Goal: Task Accomplishment & Management: Manage account settings

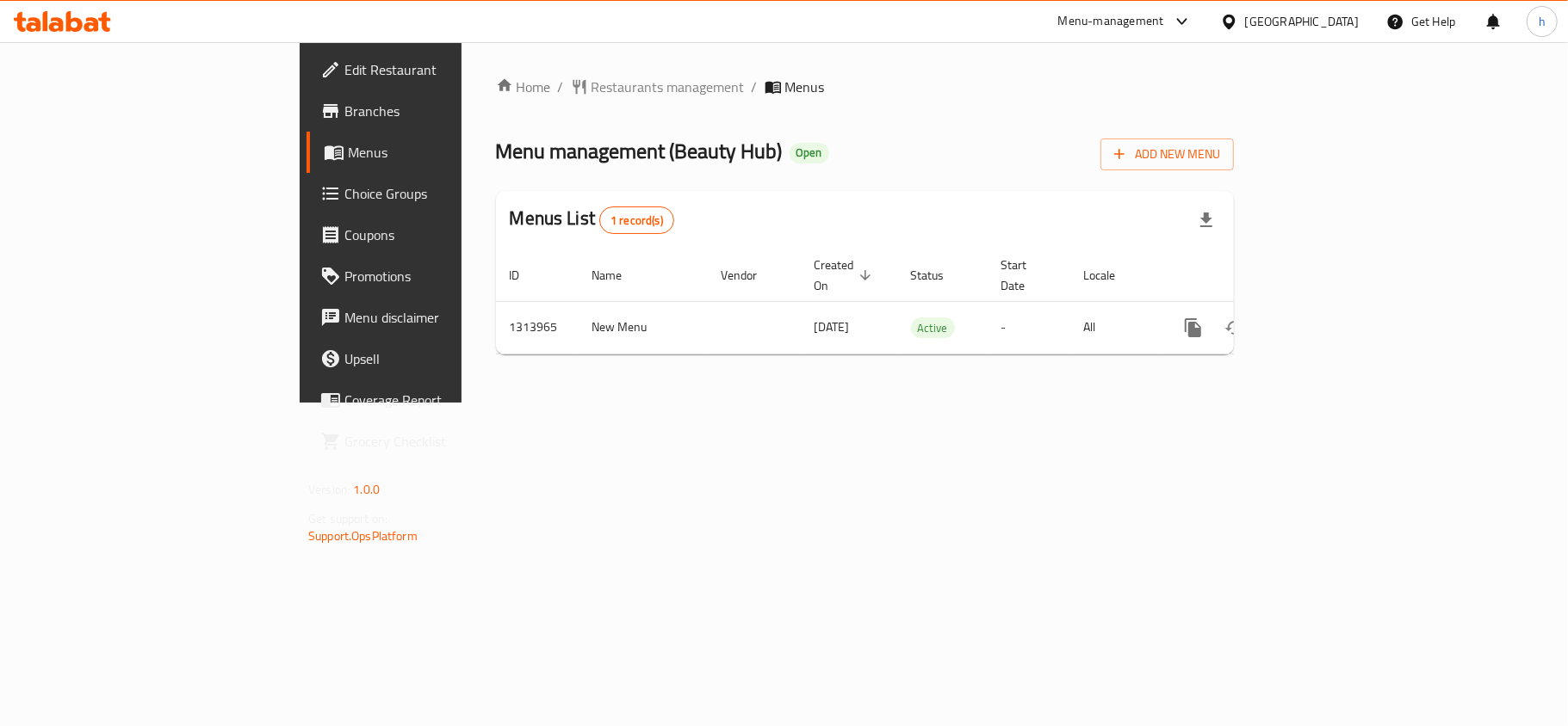
click at [1245, 31] on div at bounding box center [1232, 21] width 25 height 19
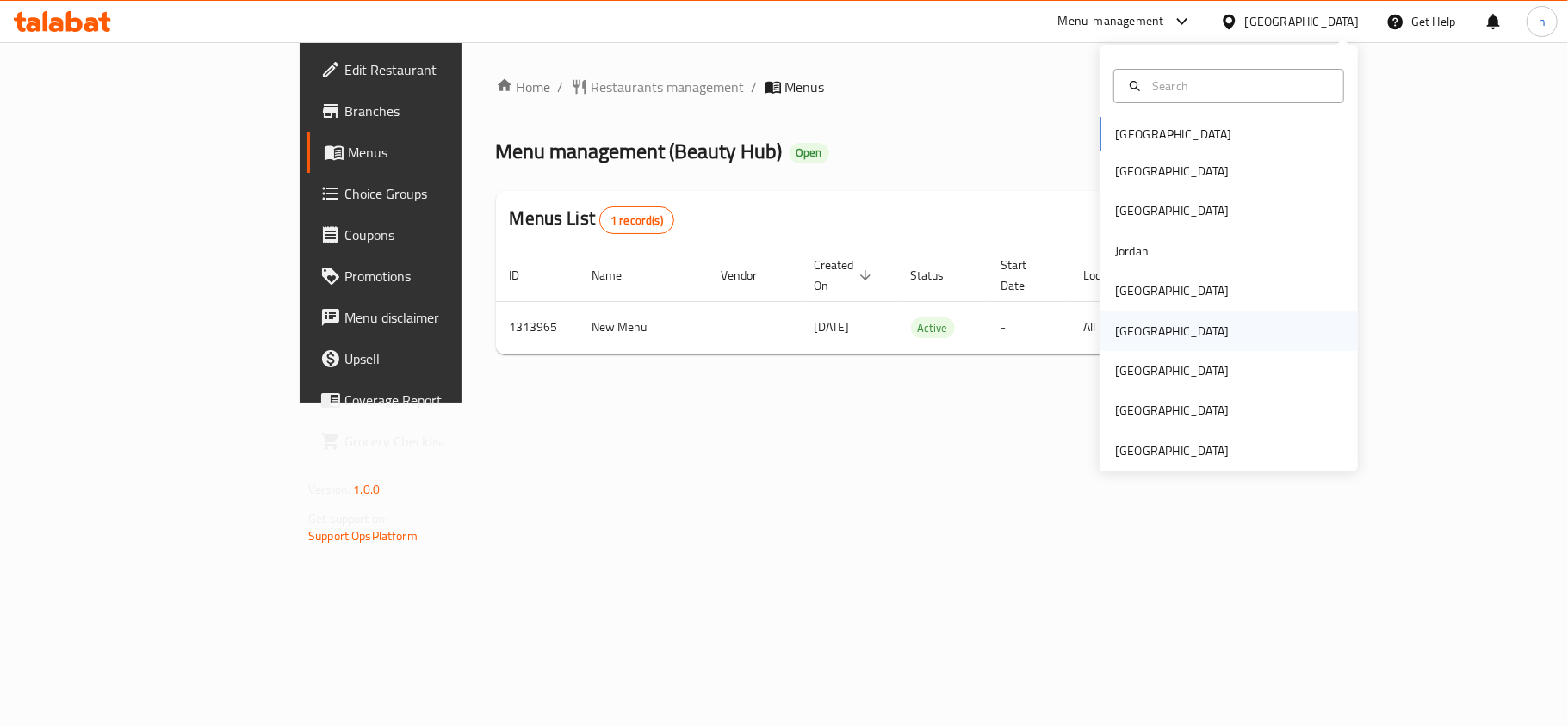
click at [1152, 321] on div "[GEOGRAPHIC_DATA]" at bounding box center [1229, 331] width 258 height 40
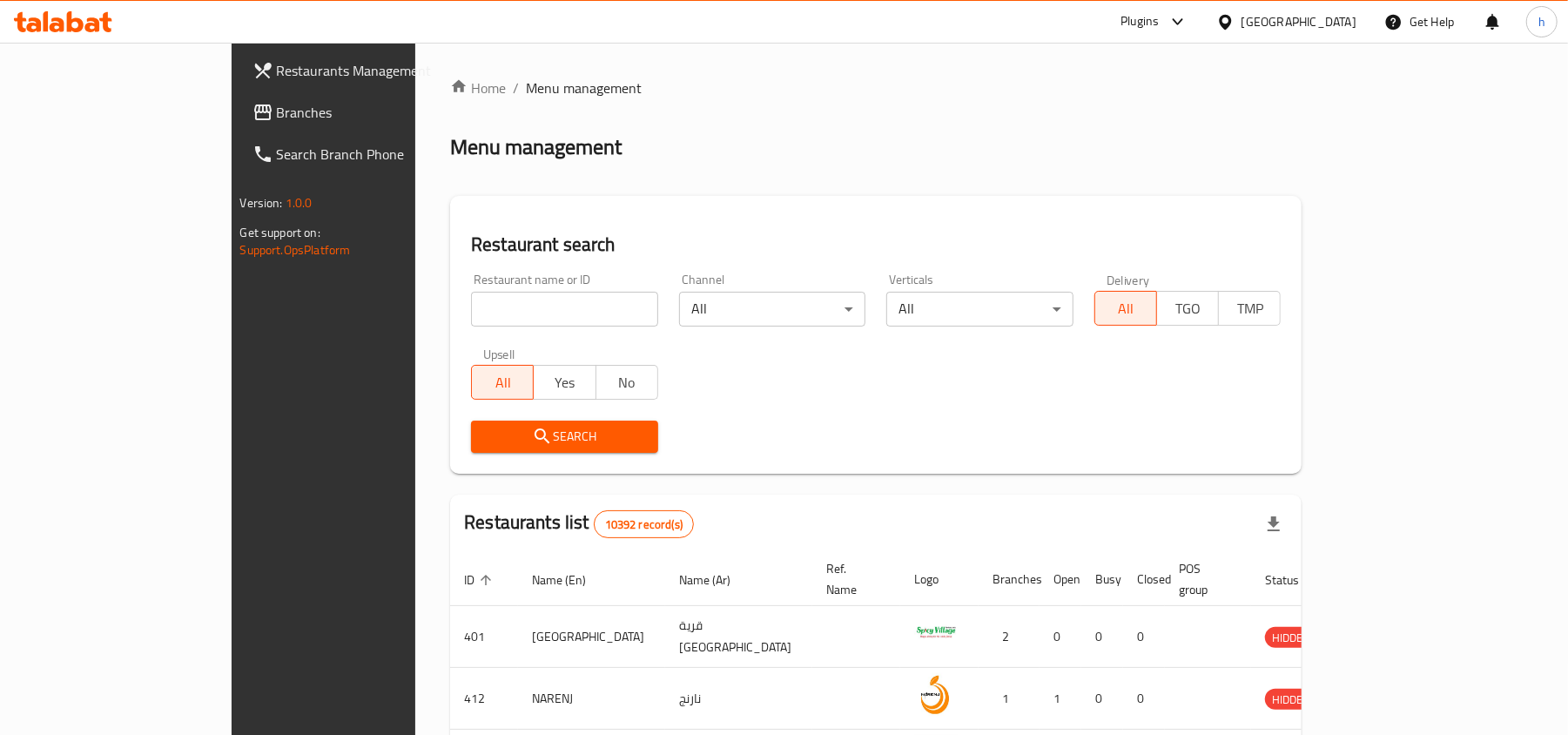
click at [277, 117] on span "Branches" at bounding box center [378, 112] width 203 height 21
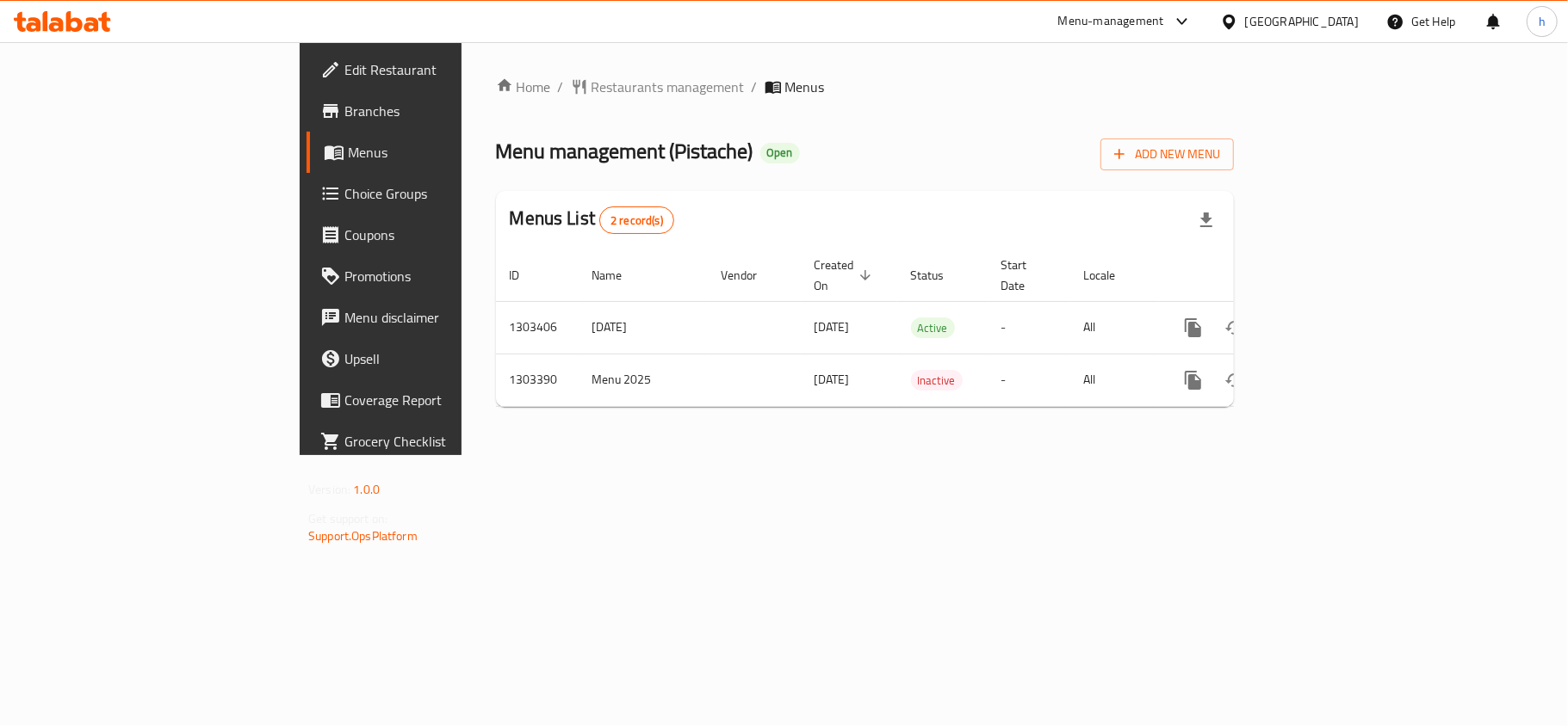
click at [345, 183] on span "Choice Groups" at bounding box center [446, 193] width 203 height 20
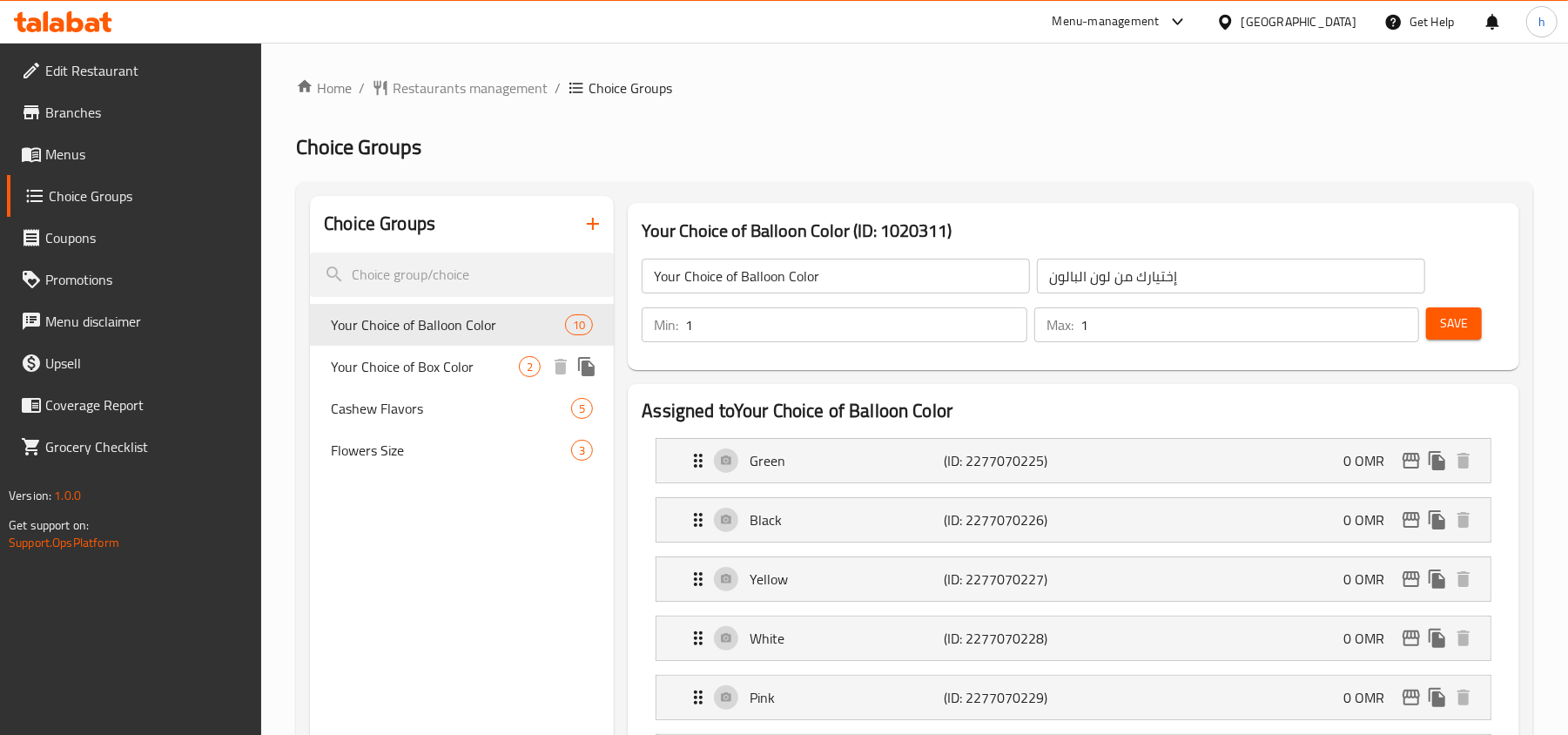
click at [381, 360] on span "Your Choice of Box Color" at bounding box center [425, 367] width 188 height 21
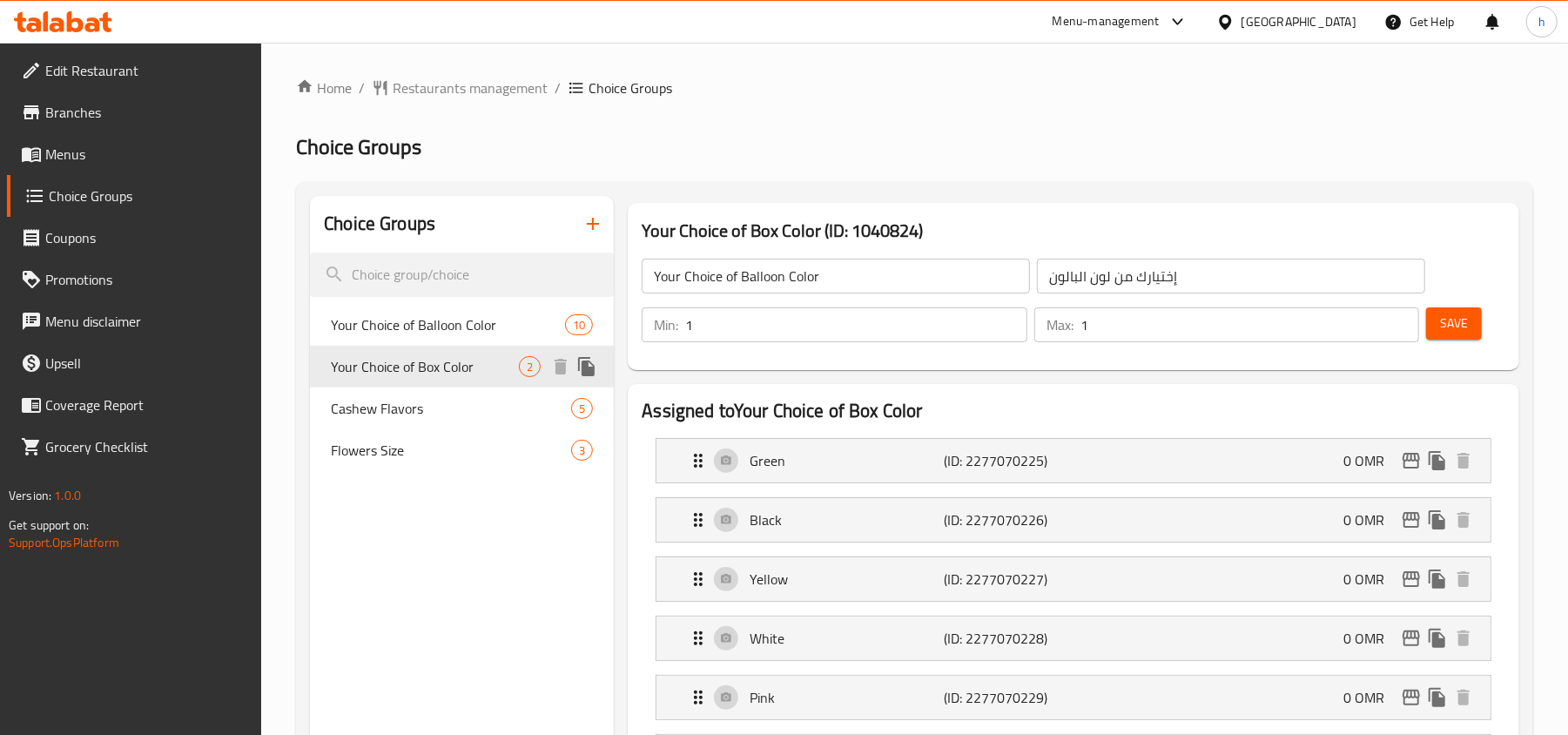
type input "Your Choice of Box Color"
type input "إختيارك من لون البوكس"
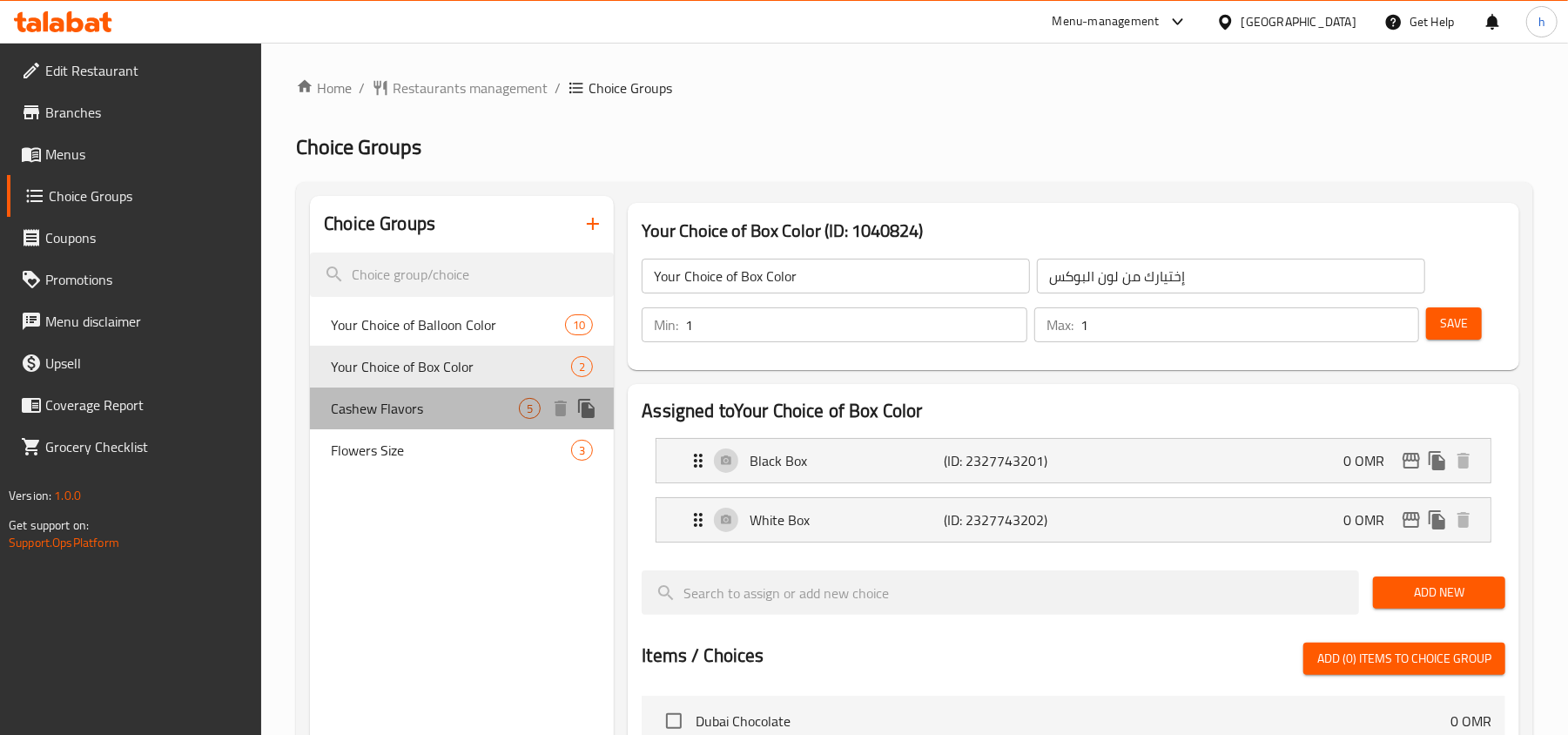
click at [388, 389] on div "Cashew Flavors 5" at bounding box center [462, 409] width 304 height 42
type input "Cashew Flavors"
type input "نكهات الكاجو"
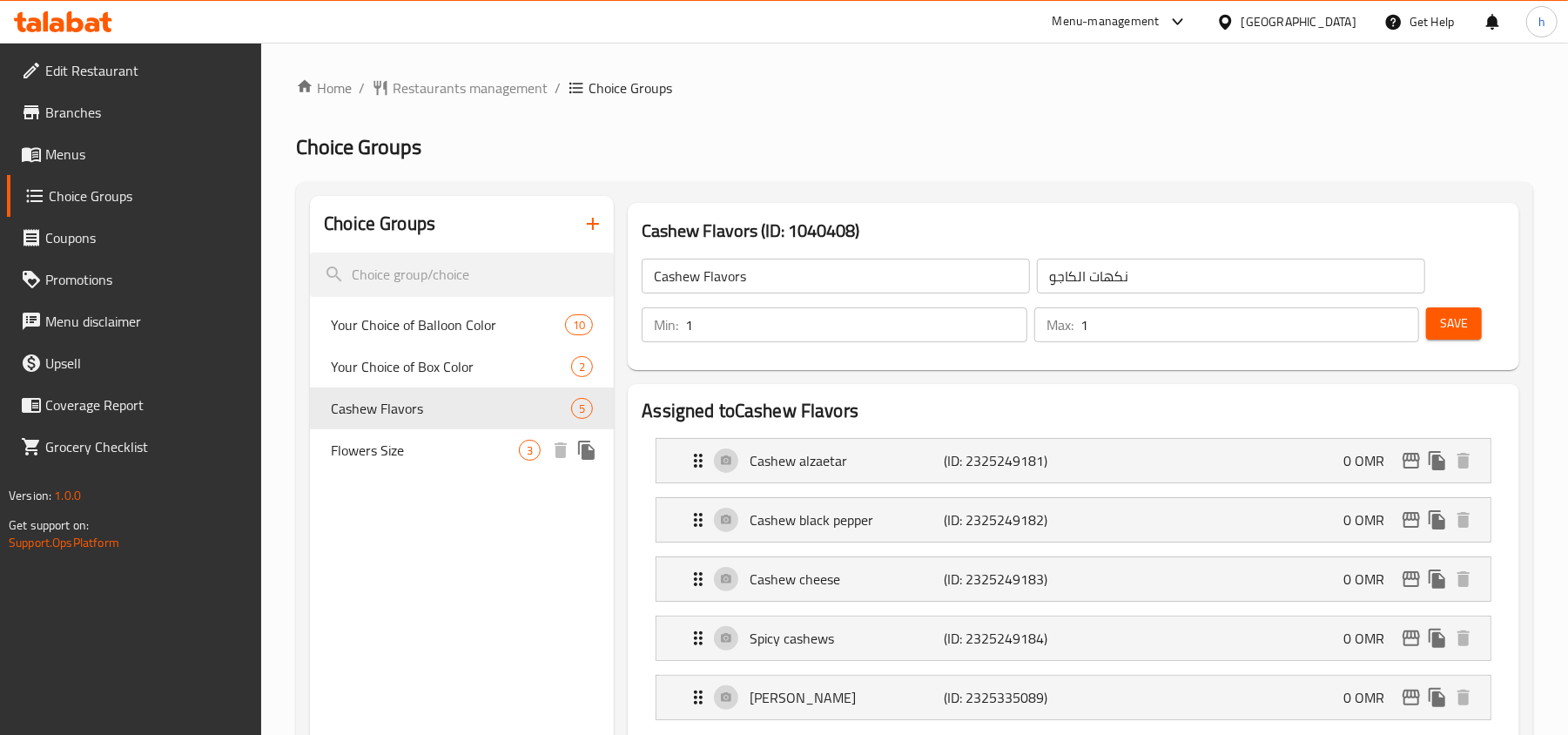
click at [415, 460] on span "Flowers Size" at bounding box center [425, 451] width 188 height 21
type input "Flowers Size"
type input "حجم الورد"
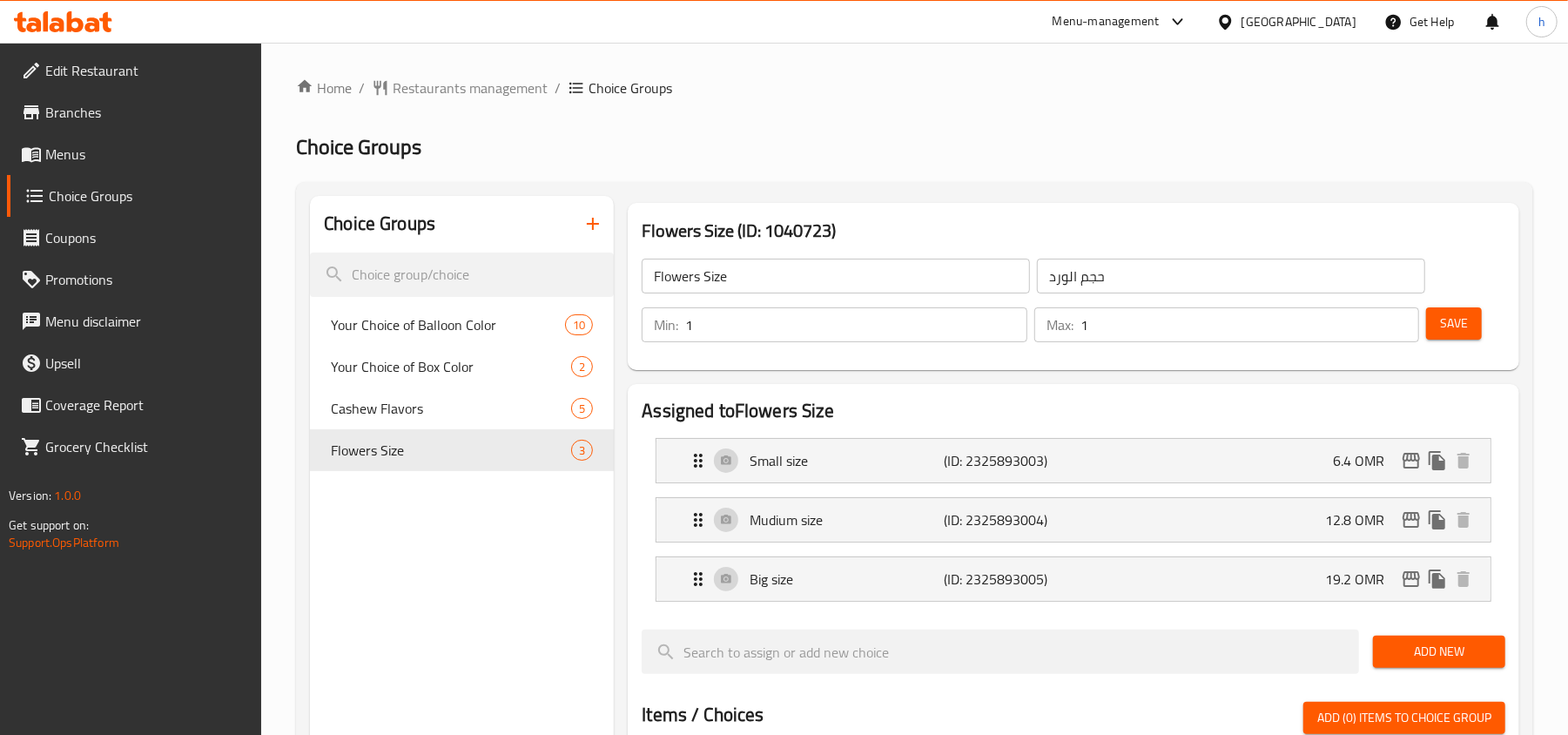
click at [1160, 24] on div "Menu-management" at bounding box center [1106, 21] width 107 height 21
click at [1119, 199] on div "Restaurant-Management" at bounding box center [1094, 192] width 137 height 20
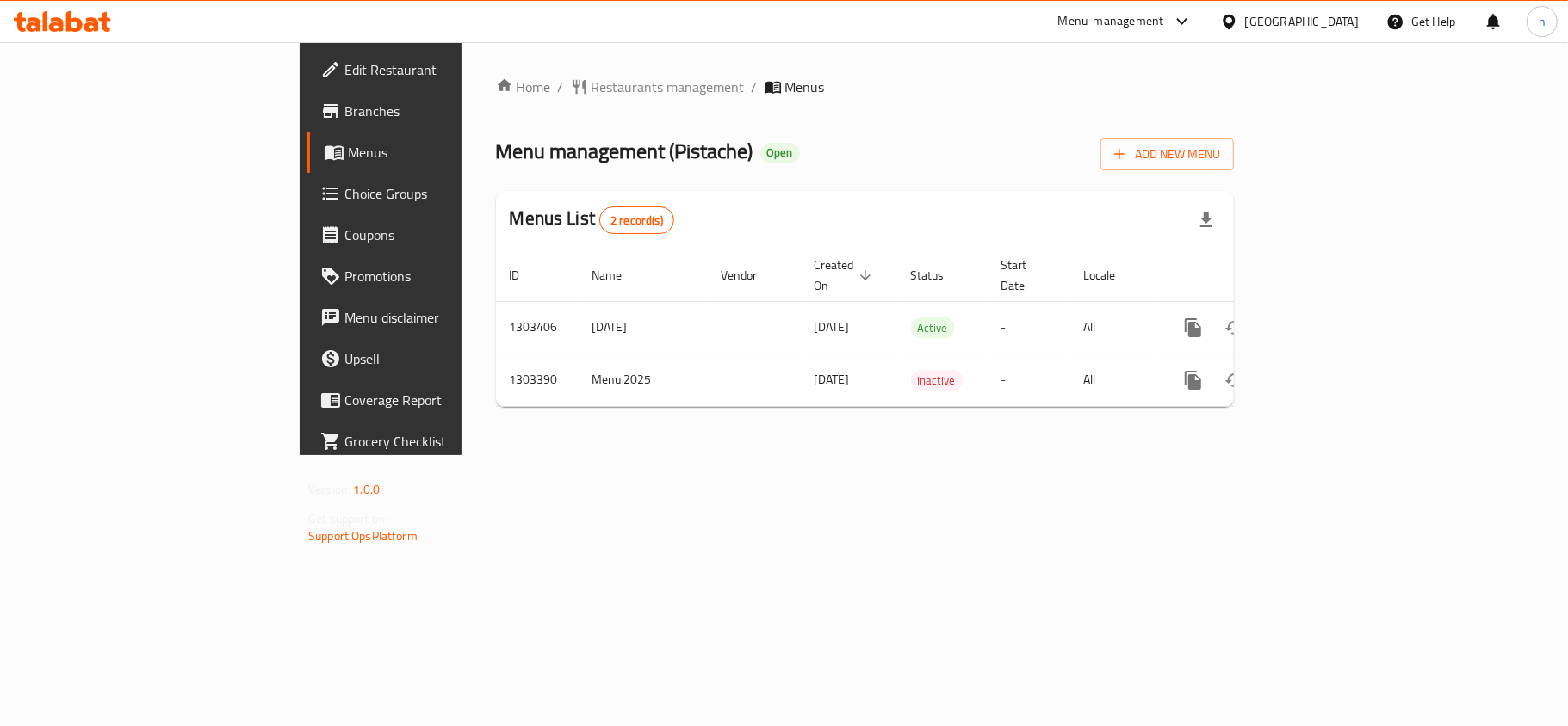
click at [307, 210] on link "Choice Groups" at bounding box center [434, 193] width 254 height 41
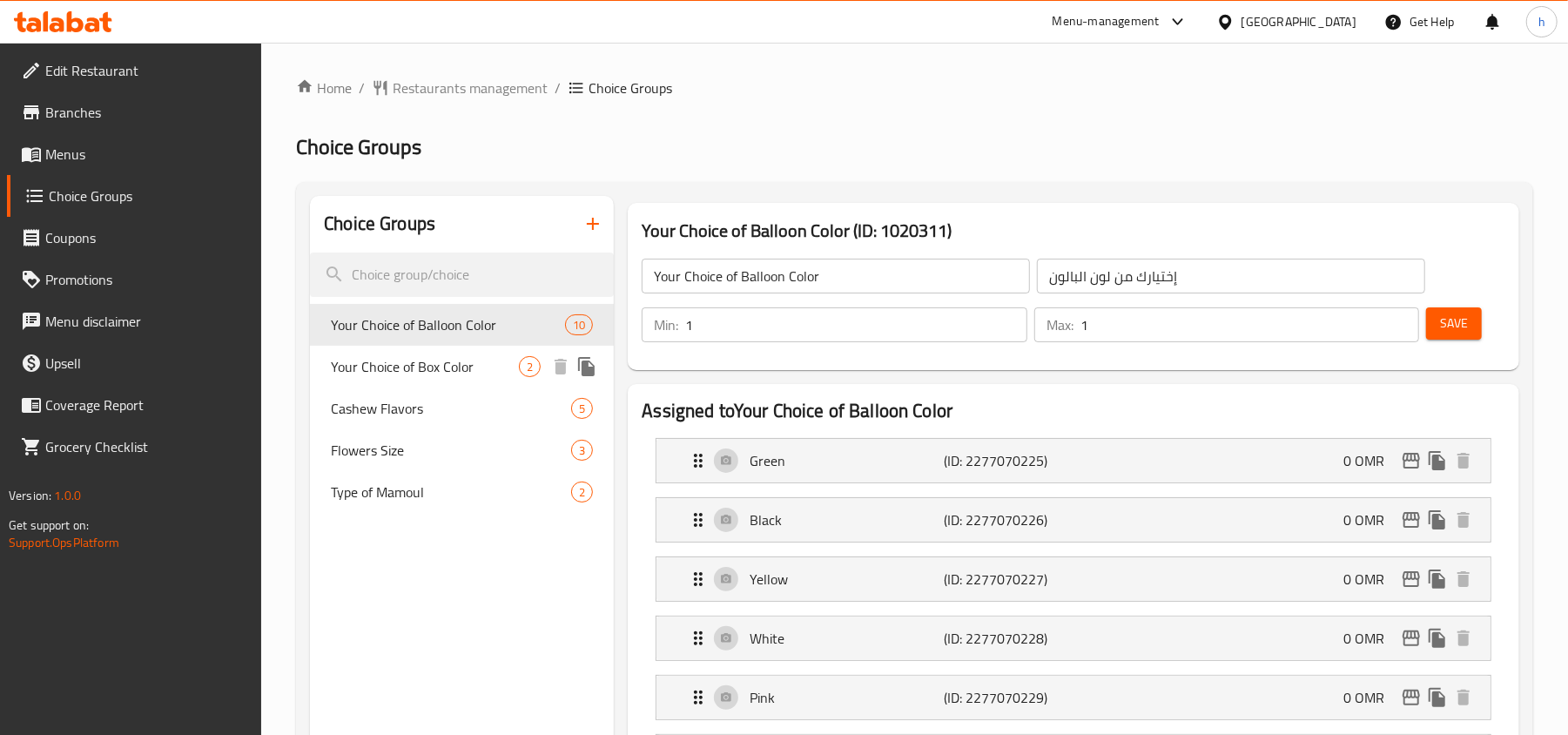
click at [408, 361] on span "Your Choice of Box Color" at bounding box center [425, 367] width 188 height 21
type input "Your Choice of Box Color"
type input "إختيارك من لون البوكس"
